Goal: Information Seeking & Learning: Learn about a topic

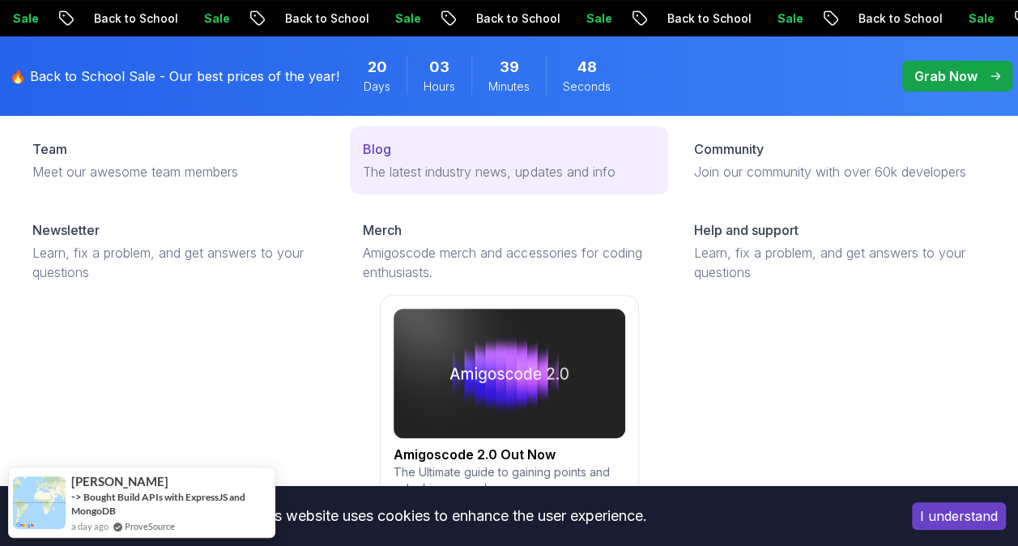
scroll to position [126, 0]
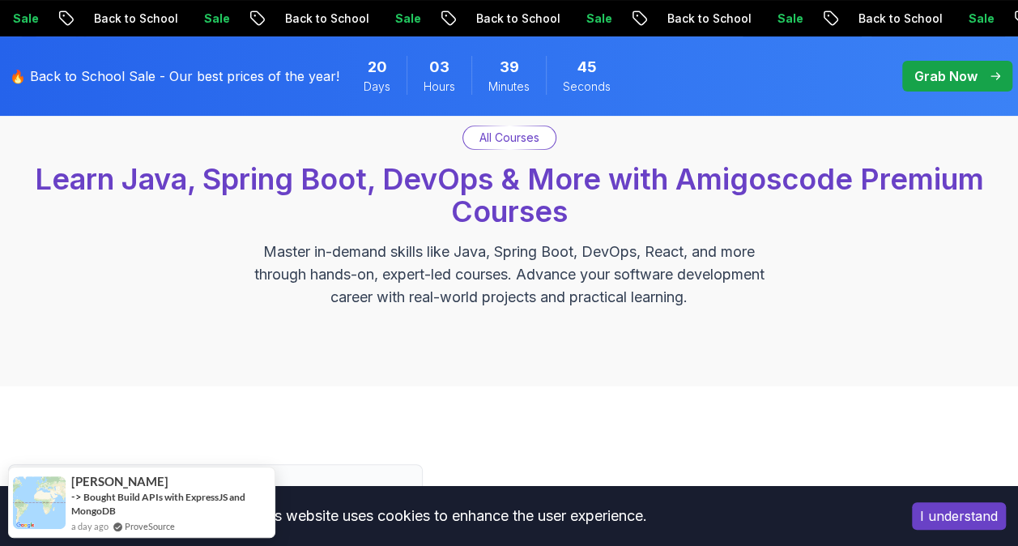
click at [525, 143] on p "All Courses" at bounding box center [510, 138] width 60 height 16
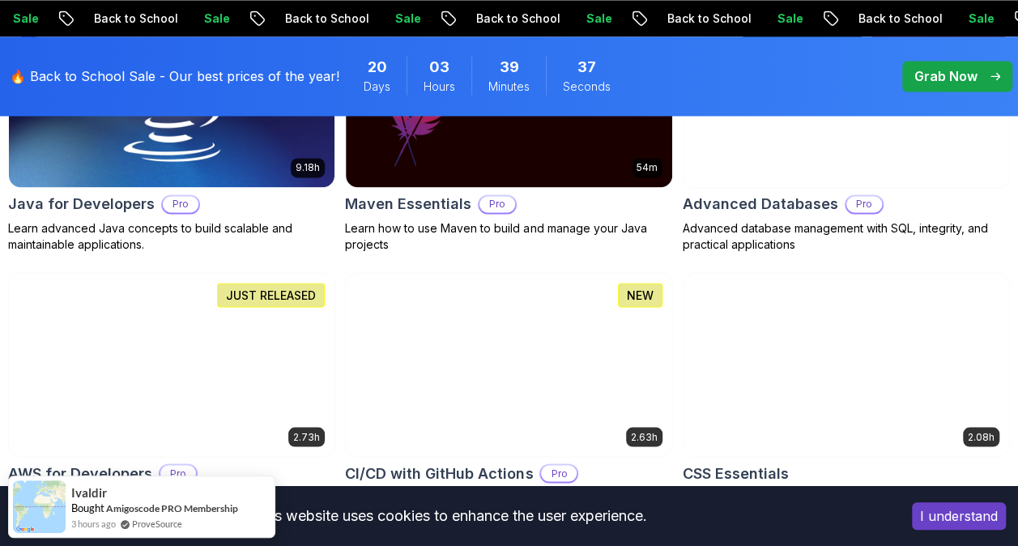
scroll to position [1234, 0]
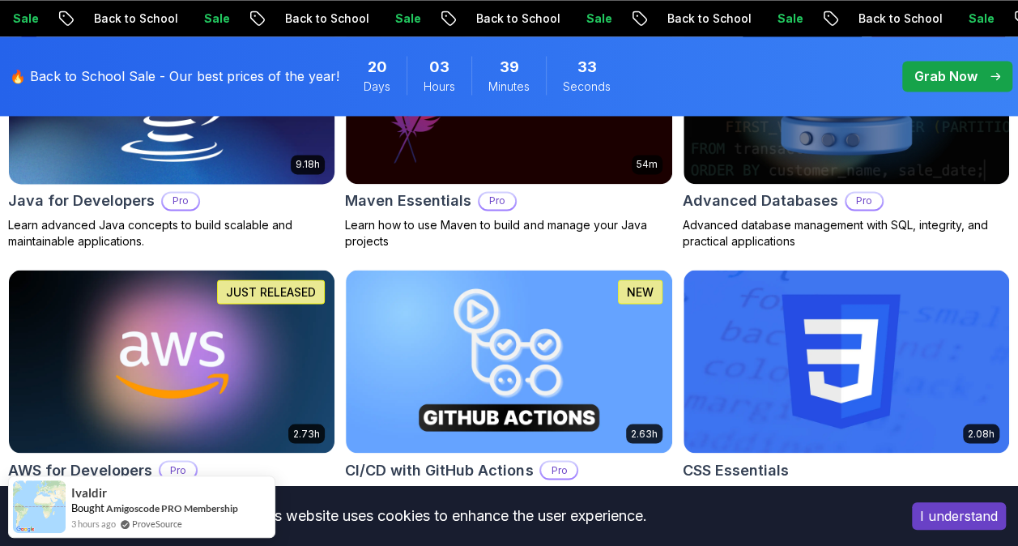
click at [266, 140] on img at bounding box center [172, 93] width 342 height 192
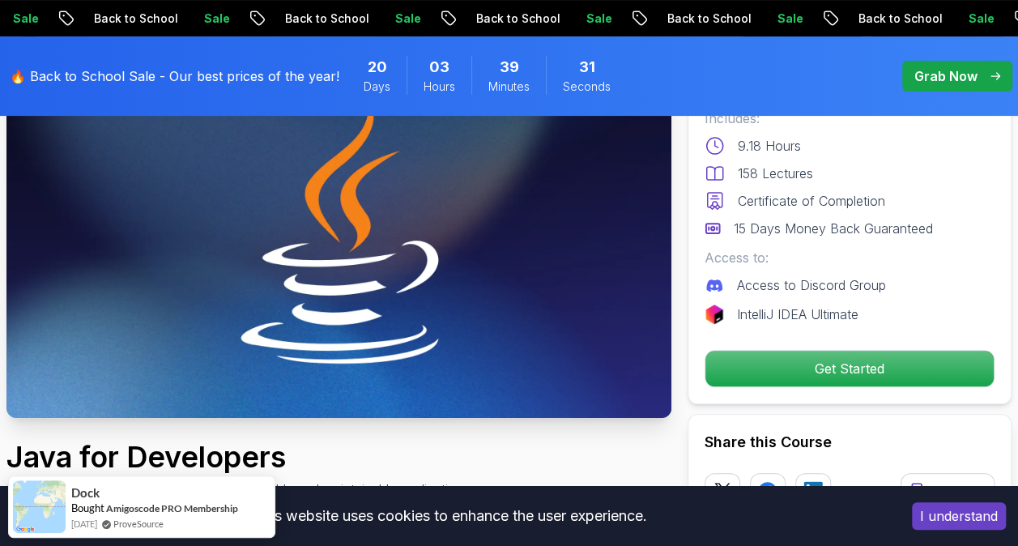
scroll to position [338, 0]
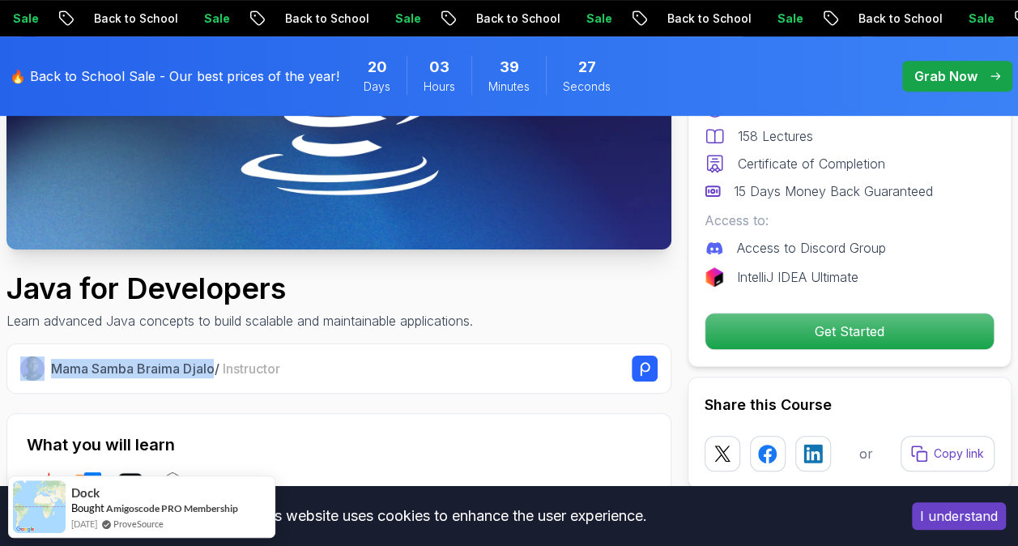
drag, startPoint x: 214, startPoint y: 369, endPoint x: 41, endPoint y: 351, distance: 174.4
click at [41, 351] on div "Mama Samba Braima Djalo / Instructor" at bounding box center [338, 369] width 665 height 50
drag, startPoint x: 41, startPoint y: 351, endPoint x: 217, endPoint y: 369, distance: 177.6
click at [217, 369] on p "Mama Samba Braima Djalo / Instructor" at bounding box center [165, 368] width 228 height 19
drag, startPoint x: 217, startPoint y: 369, endPoint x: 66, endPoint y: 360, distance: 151.0
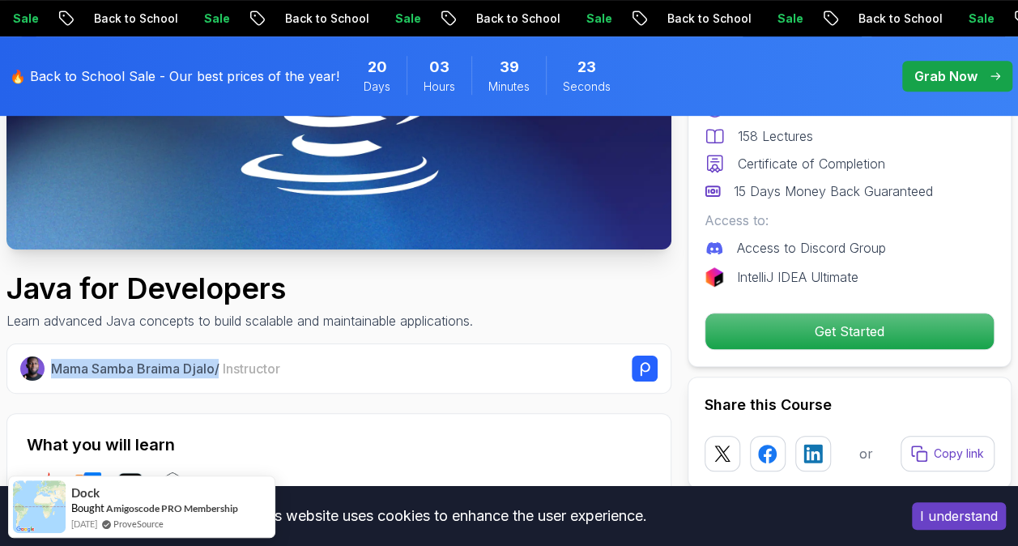
click at [66, 360] on p "Mama Samba Braima Djalo / Instructor" at bounding box center [165, 368] width 228 height 19
copy p "Mama Samba Braima Djalo"
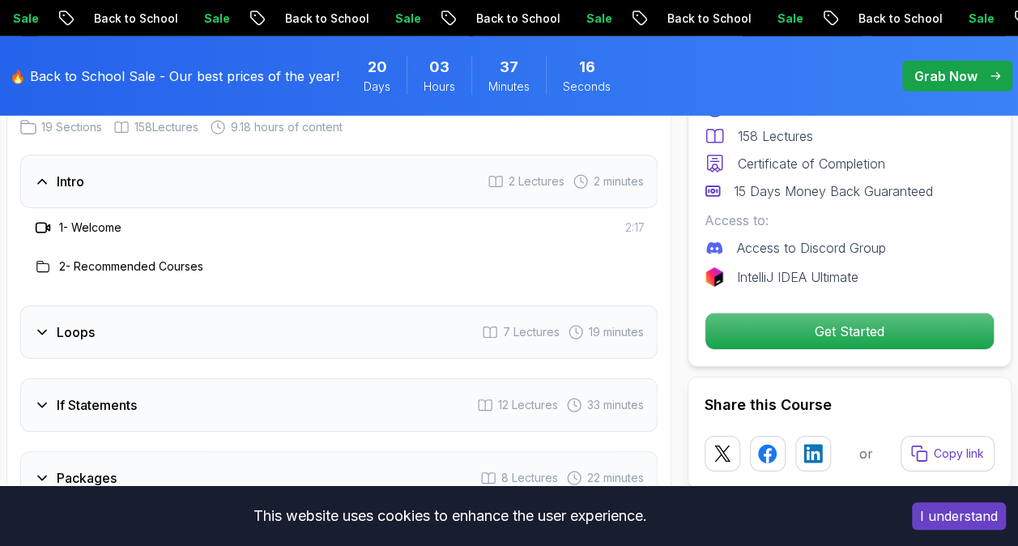
scroll to position [2352, 0]
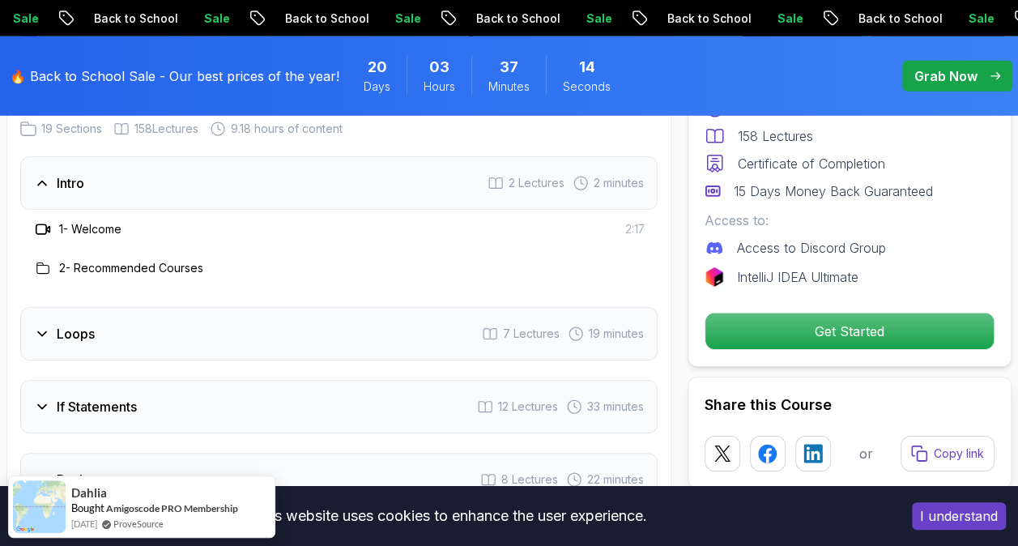
click at [415, 380] on div "If Statements 12 Lectures 33 minutes" at bounding box center [339, 406] width 638 height 53
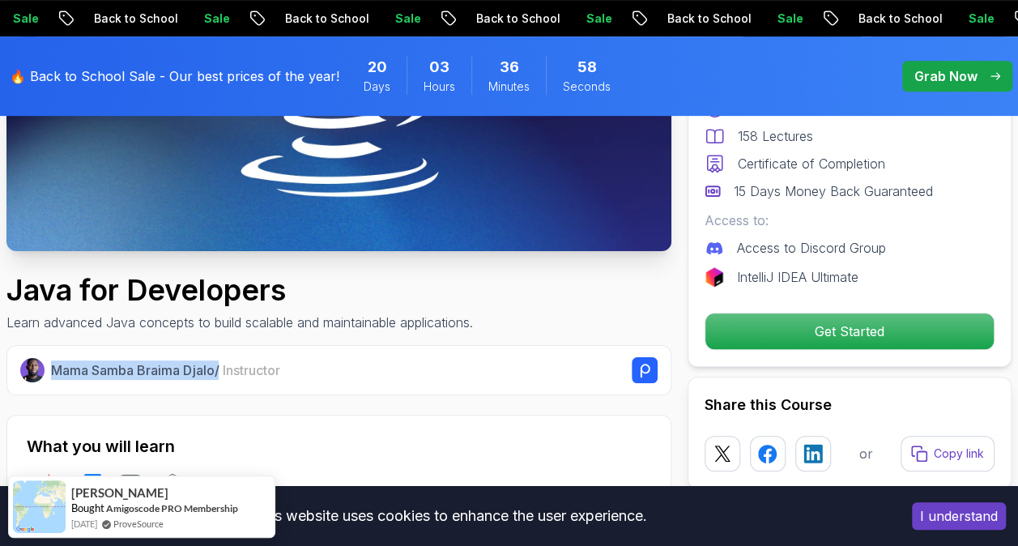
scroll to position [337, 0]
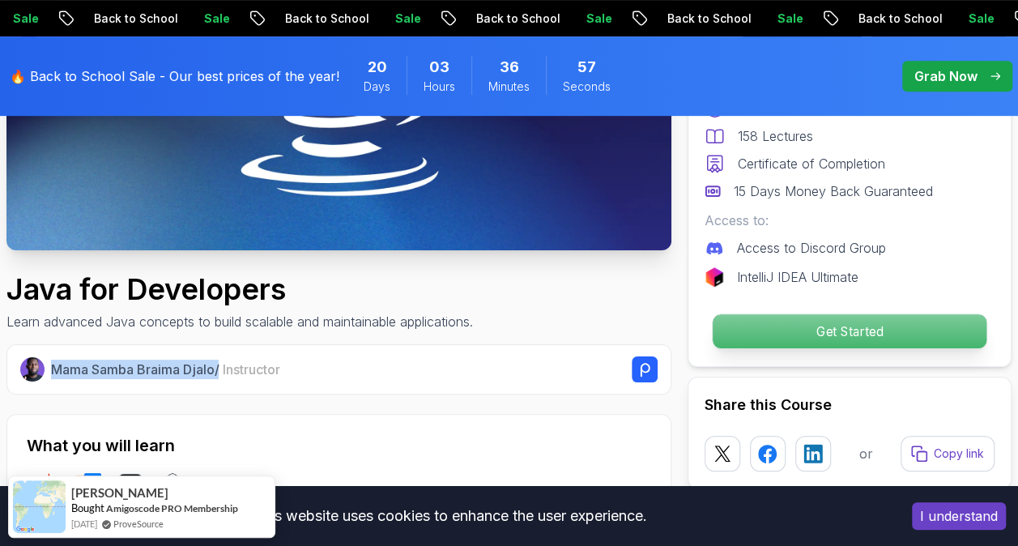
click at [848, 332] on p "Get Started" at bounding box center [850, 331] width 274 height 34
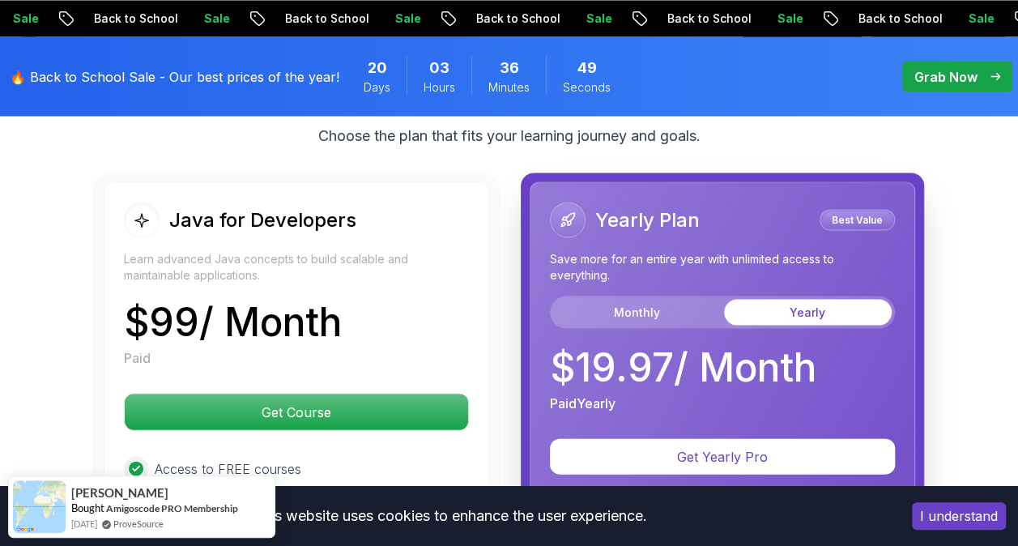
scroll to position [4535, 0]
